Goal: Use online tool/utility: Use online tool/utility

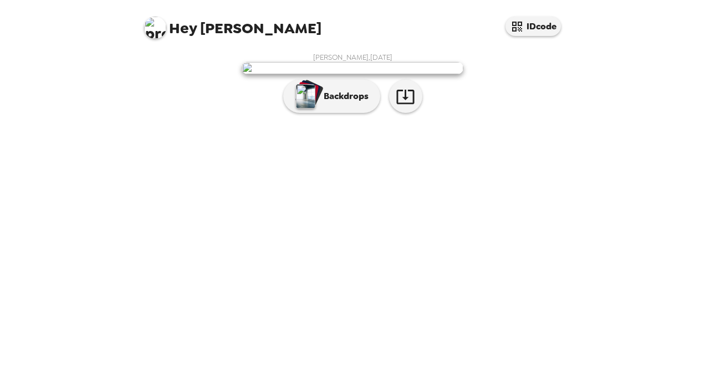
scroll to position [27, 0]
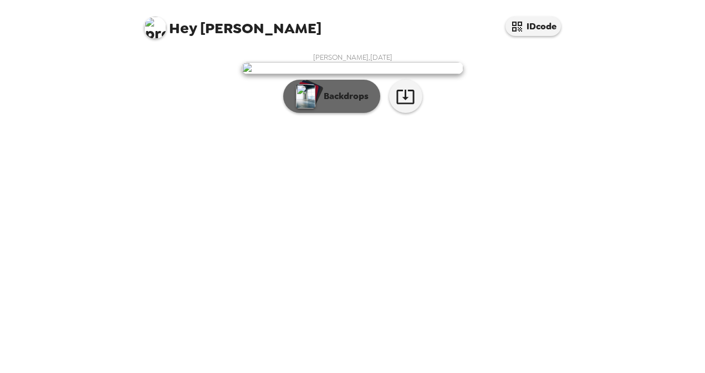
click at [304, 109] on img "button" at bounding box center [305, 96] width 19 height 24
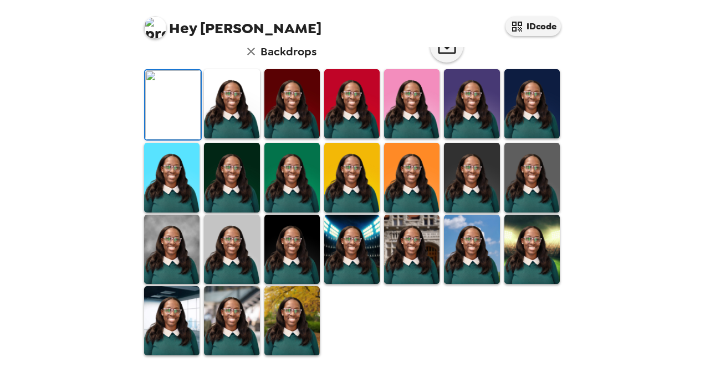
scroll to position [298, 0]
click at [160, 309] on img at bounding box center [171, 320] width 55 height 69
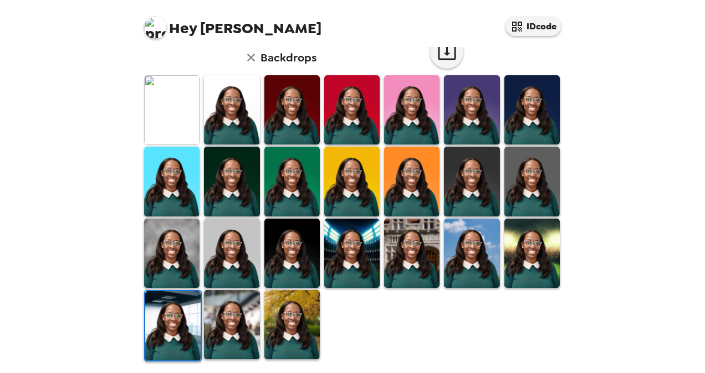
drag, startPoint x: 220, startPoint y: 319, endPoint x: 269, endPoint y: 281, distance: 61.6
click at [220, 319] on img at bounding box center [231, 324] width 55 height 69
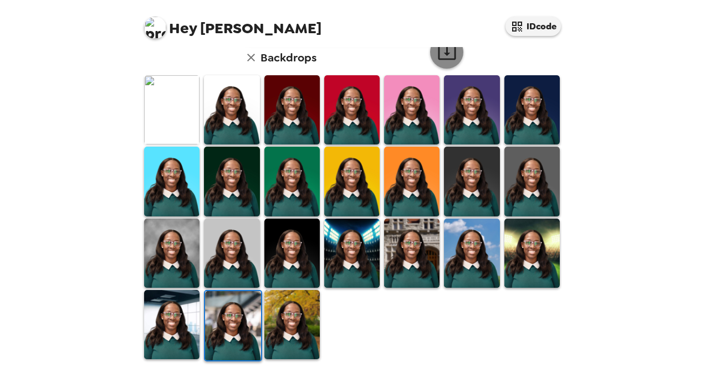
click at [441, 53] on icon "button" at bounding box center [447, 52] width 18 height 14
